Goal: Task Accomplishment & Management: Manage account settings

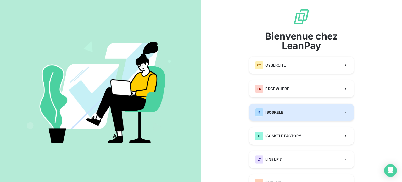
click at [269, 114] on span "ISOSKELE" at bounding box center [275, 112] width 18 height 5
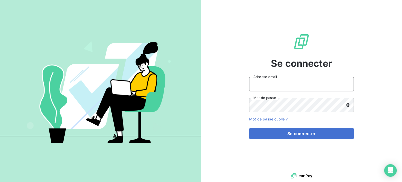
type input "[EMAIL_ADDRESS][PERSON_NAME][DOMAIN_NAME]"
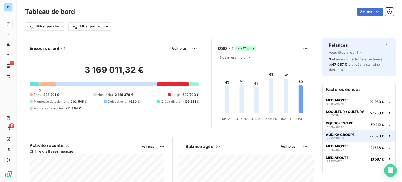
click at [351, 137] on button "AUDIKA GROUPE ISF25C01801 22 326 €" at bounding box center [359, 136] width 73 height 12
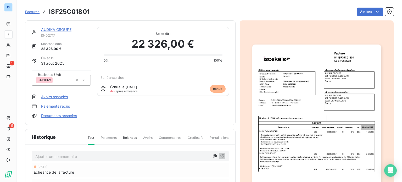
click at [62, 30] on link "AUDIKA GROUPE" at bounding box center [56, 29] width 30 height 4
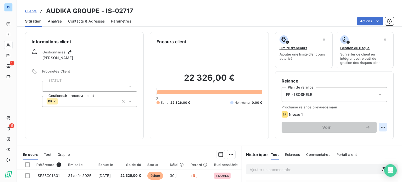
click at [380, 129] on html "IS 1 11 Clients AUDIKA GROUPE - IS-02717 Situation Analyse Contacts & Adresses …" at bounding box center [201, 91] width 402 height 182
click at [370, 138] on div "Replanifier cette action" at bounding box center [357, 139] width 47 height 8
select select "9"
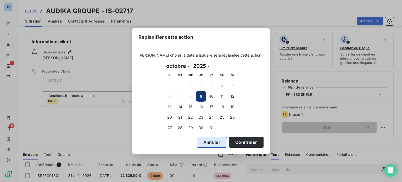
click at [208, 142] on button "Annuler" at bounding box center [212, 142] width 30 height 11
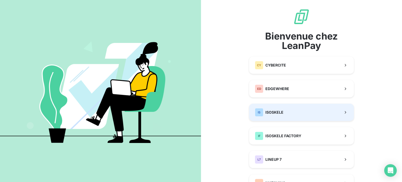
drag, startPoint x: 302, startPoint y: 121, endPoint x: 304, endPoint y: 112, distance: 9.2
click at [304, 112] on div "Bienvenue chez LeanPay CY CYBERCITE ED EDGEWHERE IS ISOSKELE IF ISOSKELE FACTOR…" at bounding box center [301, 135] width 105 height 254
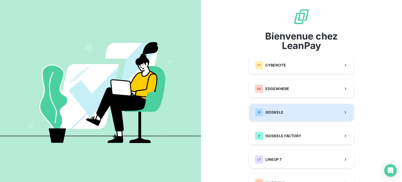
click at [304, 112] on button "IS ISOSKELE" at bounding box center [301, 112] width 105 height 17
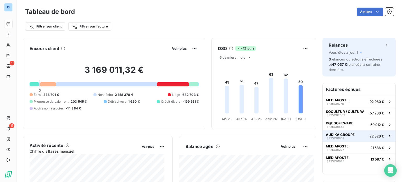
click at [339, 135] on span "AUDIKA GROUPE" at bounding box center [340, 135] width 29 height 4
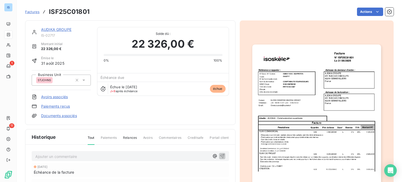
click at [64, 28] on link "AUDIKA GROUPE" at bounding box center [56, 29] width 30 height 4
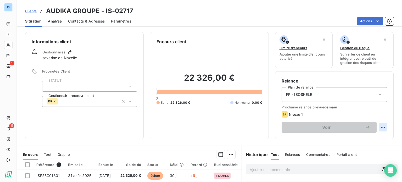
click at [379, 129] on html "IS 1 11 Clients AUDIKA GROUPE - IS-02717 Situation Analyse Contacts & Adresses …" at bounding box center [201, 91] width 402 height 182
click at [363, 143] on div "Replanifier cette action" at bounding box center [357, 139] width 51 height 13
click at [363, 140] on div "Replanifier cette action" at bounding box center [357, 139] width 47 height 8
select select "9"
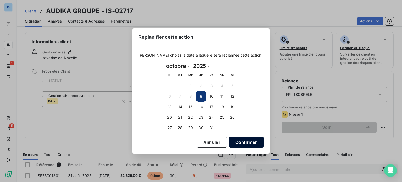
click at [232, 141] on button "Confirmer" at bounding box center [246, 142] width 35 height 11
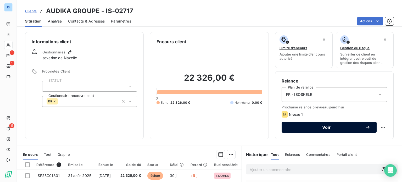
click at [313, 128] on span "Voir" at bounding box center [326, 127] width 77 height 4
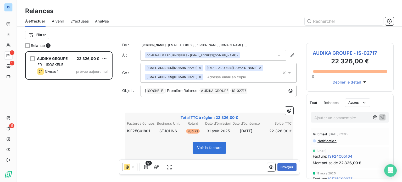
scroll to position [4, 0]
click at [282, 164] on button "Envoyer" at bounding box center [287, 167] width 19 height 8
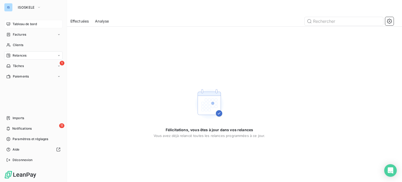
click at [30, 25] on span "Tableau de bord" at bounding box center [25, 24] width 24 height 5
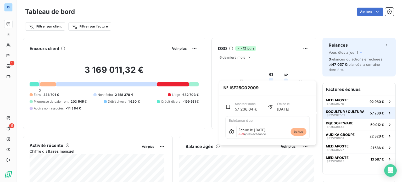
click at [328, 110] on span "SOCULTUR / CULTURA" at bounding box center [345, 112] width 39 height 4
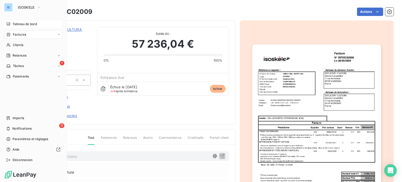
click at [21, 34] on span "Factures" at bounding box center [19, 34] width 13 height 5
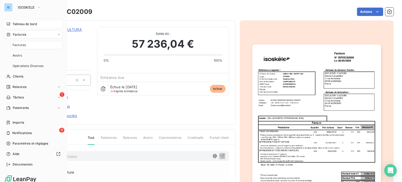
click at [30, 21] on div "Tableau de bord" at bounding box center [33, 24] width 58 height 8
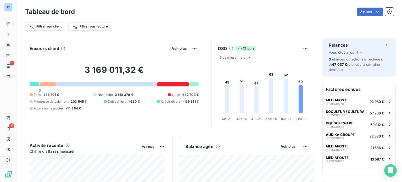
click at [46, 85] on div at bounding box center [48, 84] width 16 height 4
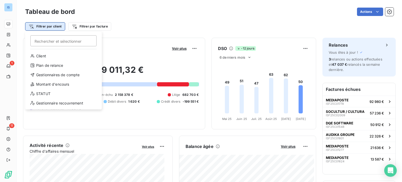
click at [57, 27] on html "IS 1 11 Tableau de bord Actions Filtrer par client Rechercher et sélectionner C…" at bounding box center [201, 91] width 402 height 182
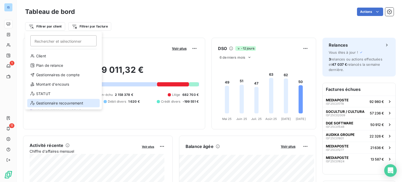
click at [67, 101] on div "Gestionnaire recouvrement" at bounding box center [63, 103] width 73 height 8
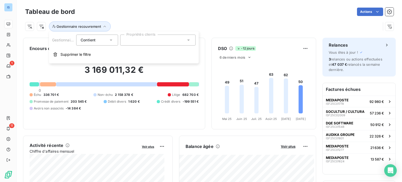
click at [133, 40] on div at bounding box center [157, 40] width 75 height 11
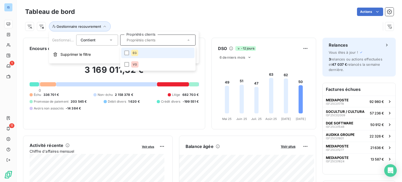
click at [136, 52] on span "EG" at bounding box center [135, 52] width 4 height 3
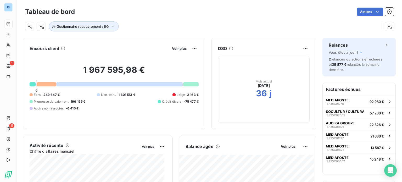
click at [182, 19] on div "Gestionnaire recouvrement : EG" at bounding box center [209, 24] width 369 height 14
click at [47, 85] on div at bounding box center [47, 84] width 20 height 4
click at [73, 24] on button "Gestionnaire recouvrement : EG" at bounding box center [84, 26] width 70 height 10
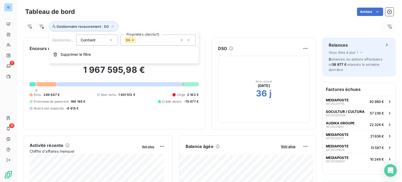
click at [132, 38] on div "EG" at bounding box center [130, 40] width 11 height 6
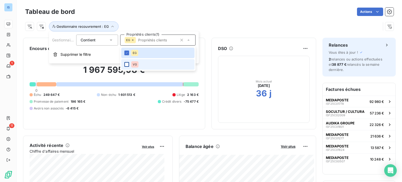
click at [127, 65] on div at bounding box center [126, 64] width 5 height 5
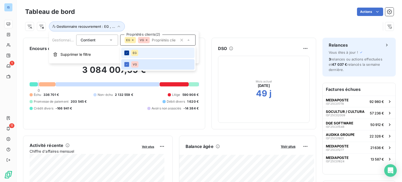
click at [128, 53] on icon at bounding box center [126, 52] width 3 height 3
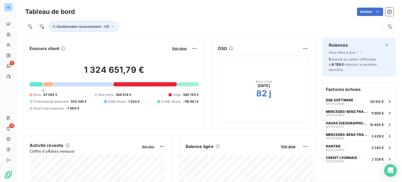
click at [178, 7] on div "Tableau de bord Actions" at bounding box center [209, 11] width 369 height 11
click at [96, 27] on span "Gestionnaire recouvrement : VG" at bounding box center [83, 26] width 53 height 4
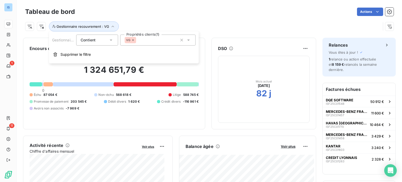
click at [144, 36] on div "VG" at bounding box center [157, 40] width 75 height 11
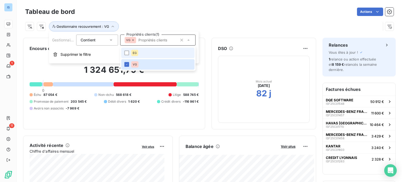
click at [132, 53] on div "EG" at bounding box center [134, 53] width 7 height 6
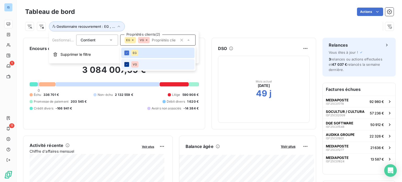
click at [128, 63] on icon at bounding box center [126, 64] width 3 height 3
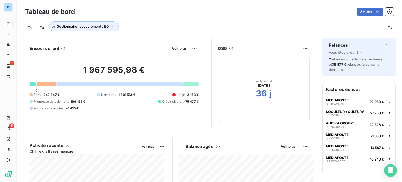
click at [119, 110] on div "Échu 249 647 € Non-échu 1 601 513 € Litige 2 163 € Promesse de paiement 196 165…" at bounding box center [114, 101] width 169 height 18
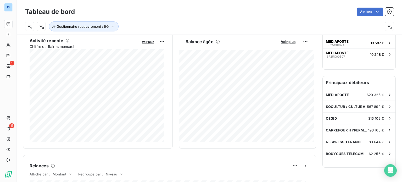
scroll to position [107, 0]
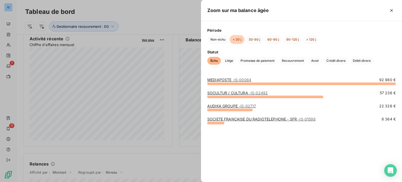
click at [217, 118] on link "SOCIETE FRANCAISE DU RADIOTELEPHONE - SFR - IS-01598" at bounding box center [262, 119] width 108 height 4
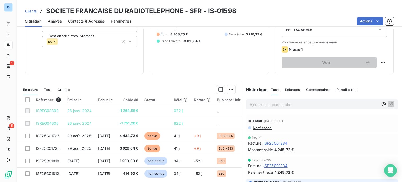
scroll to position [67, 0]
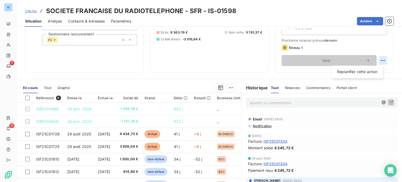
click at [382, 58] on html "IS 1 11 Clients SOCIETE FRANCAISE DU RADIOTELEPHONE - SFR - IS-01598 Situation …" at bounding box center [201, 91] width 402 height 182
click at [355, 72] on div "Replanifier cette action" at bounding box center [357, 72] width 47 height 8
select select "9"
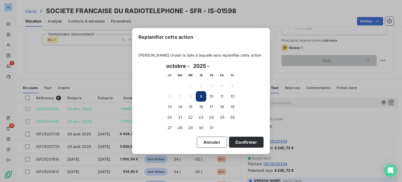
click at [201, 95] on button "9" at bounding box center [201, 96] width 10 height 10
click at [236, 140] on button "Confirmer" at bounding box center [246, 142] width 35 height 11
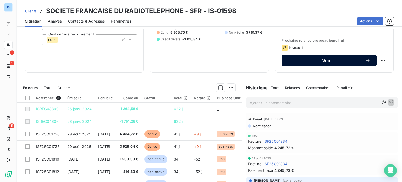
click at [303, 60] on span "Voir" at bounding box center [326, 60] width 77 height 4
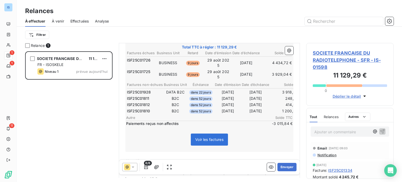
scroll to position [90, 0]
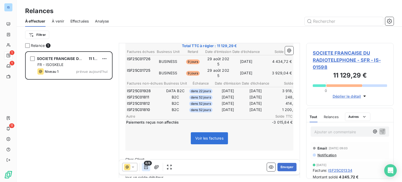
click at [148, 170] on button "button" at bounding box center [146, 167] width 8 height 8
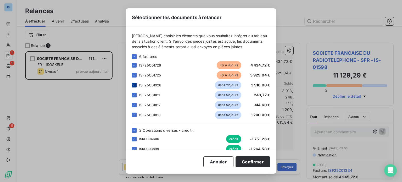
click at [135, 85] on icon at bounding box center [134, 85] width 3 height 3
click at [134, 95] on icon at bounding box center [134, 95] width 3 height 3
click at [134, 105] on icon at bounding box center [135, 105] width 2 height 1
click at [134, 112] on div "ISF25C01810 dans 52 jours 1 200,00 €" at bounding box center [201, 115] width 138 height 8
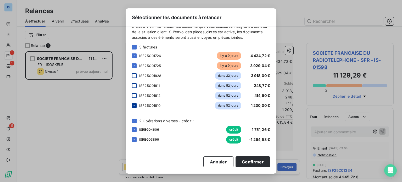
click at [136, 105] on div at bounding box center [134, 105] width 5 height 5
click at [135, 119] on div at bounding box center [134, 121] width 5 height 5
click at [254, 162] on button "Confirmer" at bounding box center [253, 161] width 35 height 11
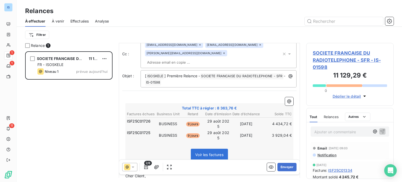
scroll to position [0, 0]
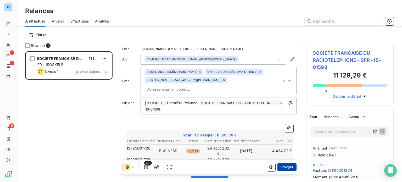
click at [286, 167] on button "Envoyer" at bounding box center [287, 167] width 19 height 8
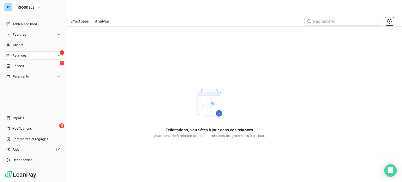
click at [10, 55] on div "Relances" at bounding box center [16, 55] width 20 height 5
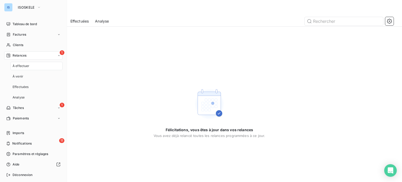
click at [29, 53] on div "1 Relances" at bounding box center [33, 55] width 58 height 8
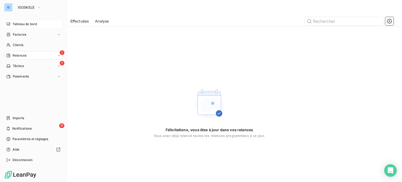
click at [21, 22] on span "Tableau de bord" at bounding box center [25, 24] width 24 height 5
click at [12, 23] on div "Tableau de bord" at bounding box center [33, 24] width 58 height 8
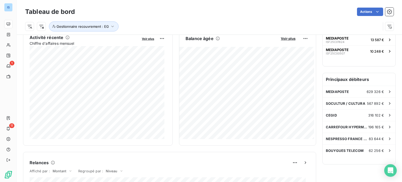
scroll to position [110, 0]
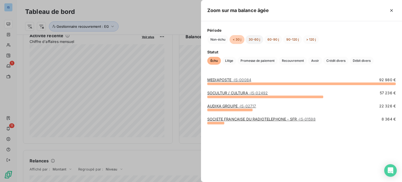
click at [255, 40] on button "30-60 j" at bounding box center [255, 39] width 18 height 9
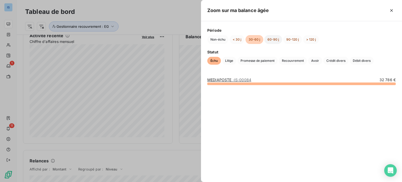
click at [273, 41] on button "60-90 j" at bounding box center [274, 39] width 18 height 9
click at [292, 40] on button "90-120 j" at bounding box center [293, 39] width 19 height 9
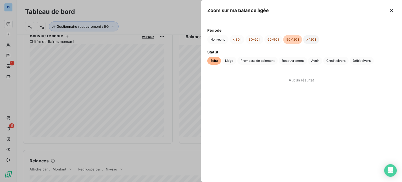
click at [305, 40] on button "> 120 j" at bounding box center [311, 39] width 16 height 9
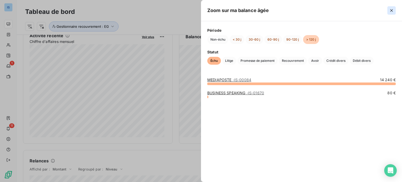
click at [394, 9] on icon "button" at bounding box center [391, 10] width 5 height 5
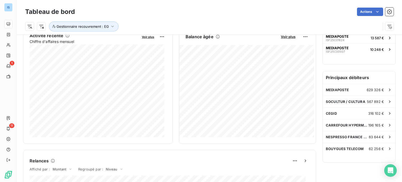
scroll to position [0, 0]
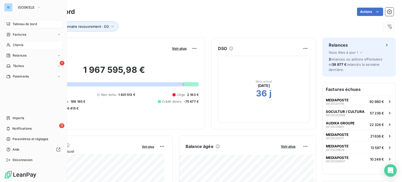
click at [21, 45] on span "Clients" at bounding box center [18, 45] width 10 height 5
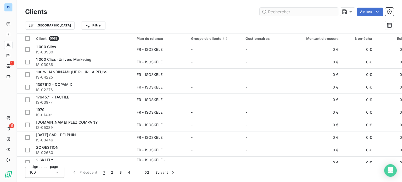
click at [293, 9] on input "text" at bounding box center [299, 12] width 79 height 8
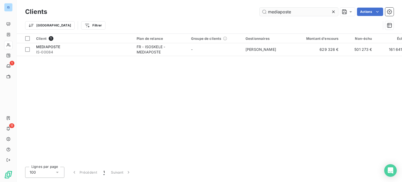
type input "mediaposte"
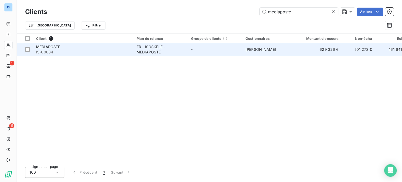
click at [55, 45] on span "MEDIAPOSTE" at bounding box center [48, 47] width 24 height 4
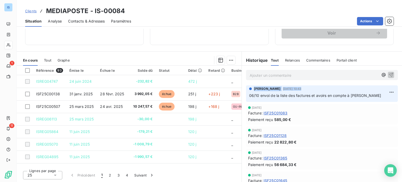
drag, startPoint x: 239, startPoint y: 91, endPoint x: 240, endPoint y: 101, distance: 9.7
click at [242, 101] on section "Historique Tout Relances Commentaires Portail client Tout Relances Commentaires…" at bounding box center [322, 117] width 161 height 131
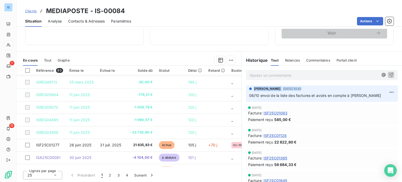
scroll to position [45, 0]
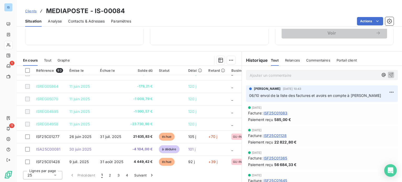
drag, startPoint x: 239, startPoint y: 106, endPoint x: 239, endPoint y: 109, distance: 3.1
click at [242, 109] on div "7 oct. 2025 Facture : ISF25C01083 Paiement reçu 585,00 €" at bounding box center [322, 114] width 160 height 23
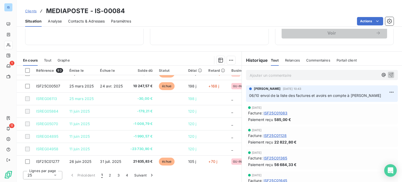
scroll to position [0, 0]
